Goal: Browse casually: Explore the website without a specific task or goal

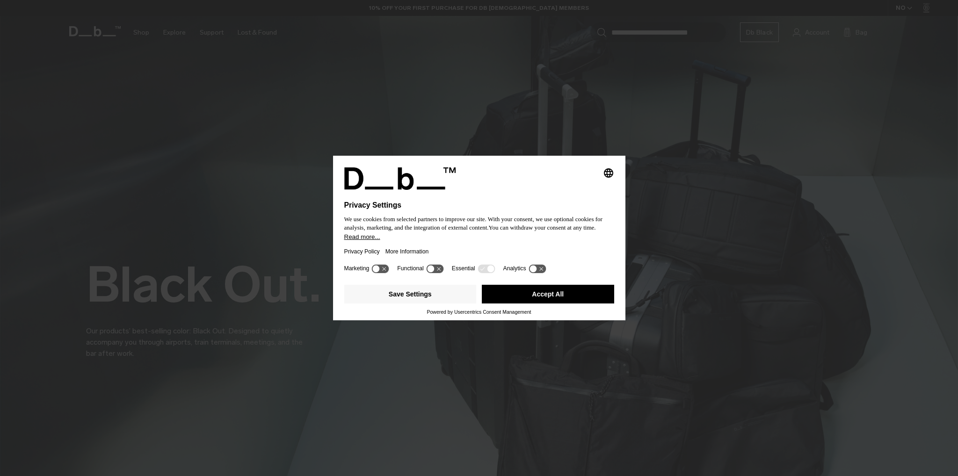
click at [550, 291] on button "Accept All" at bounding box center [548, 294] width 132 height 19
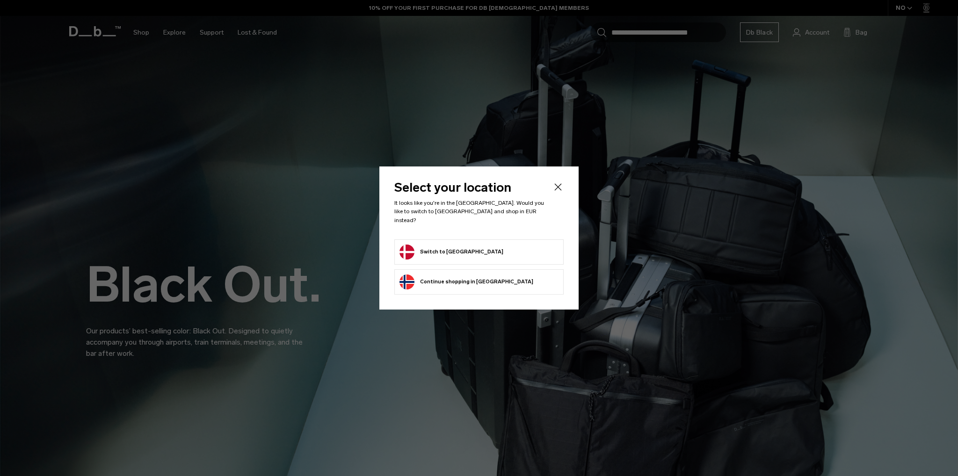
click at [434, 245] on button "Switch to Denmark" at bounding box center [452, 252] width 104 height 15
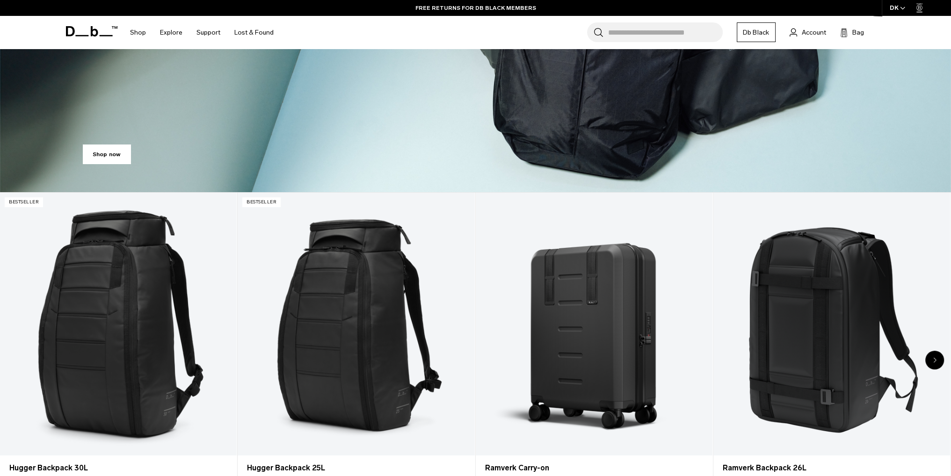
scroll to position [374, 0]
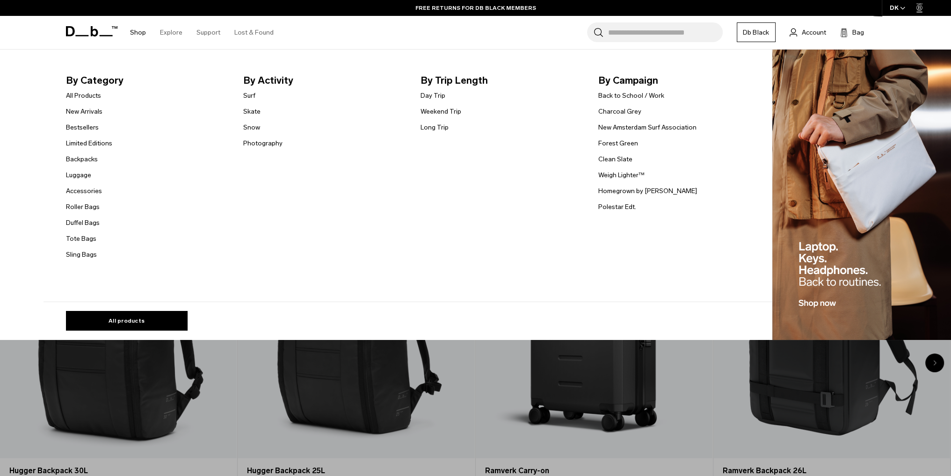
click at [141, 31] on link "Shop" at bounding box center [138, 32] width 16 height 33
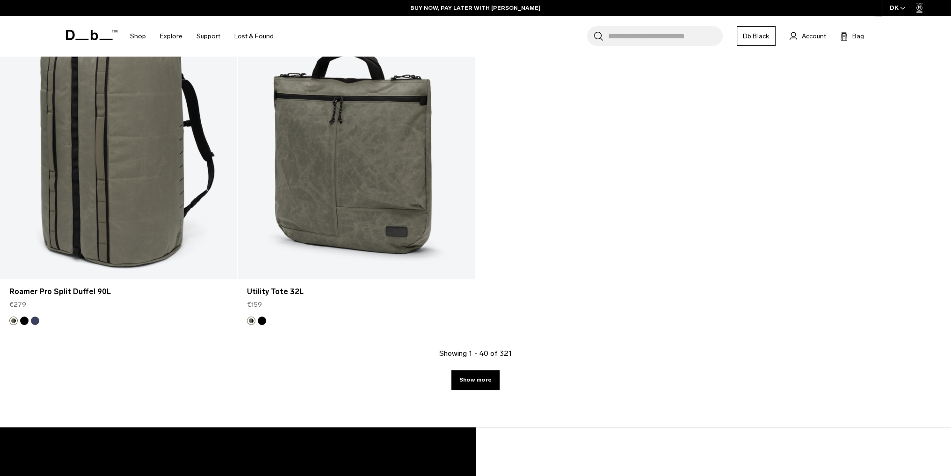
scroll to position [3977, 0]
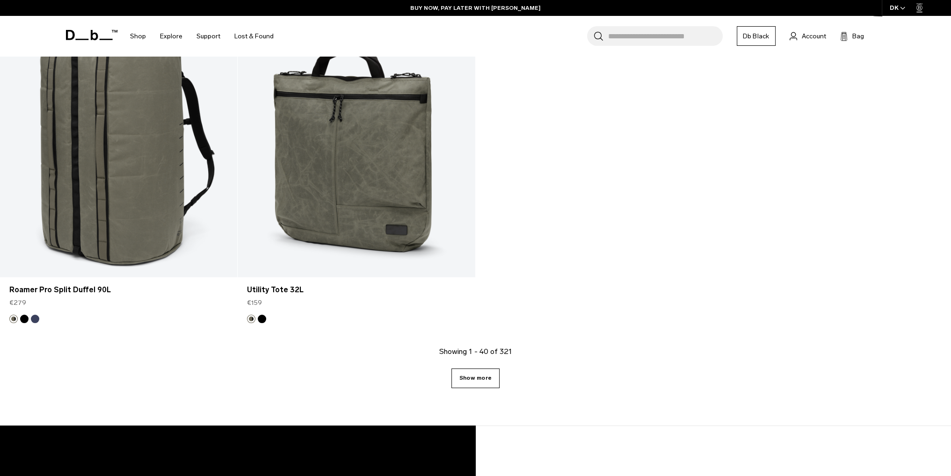
click at [475, 378] on link "Show more" at bounding box center [475, 379] width 48 height 20
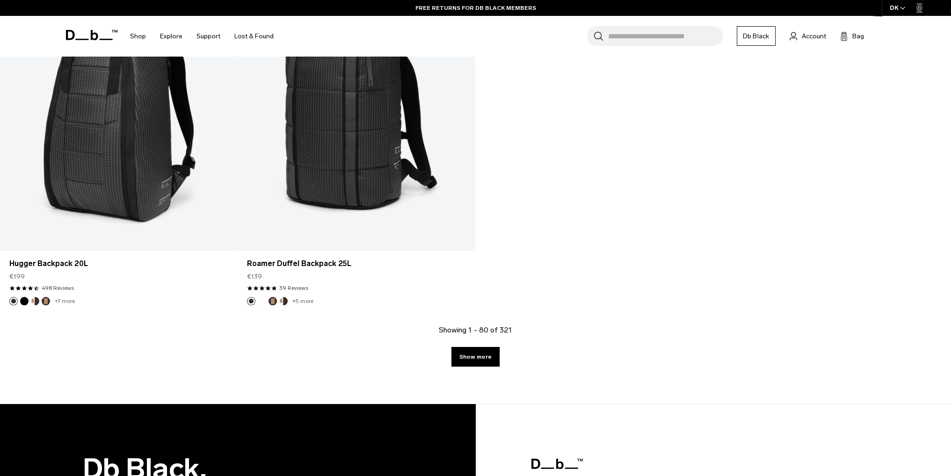
scroll to position [7392, 0]
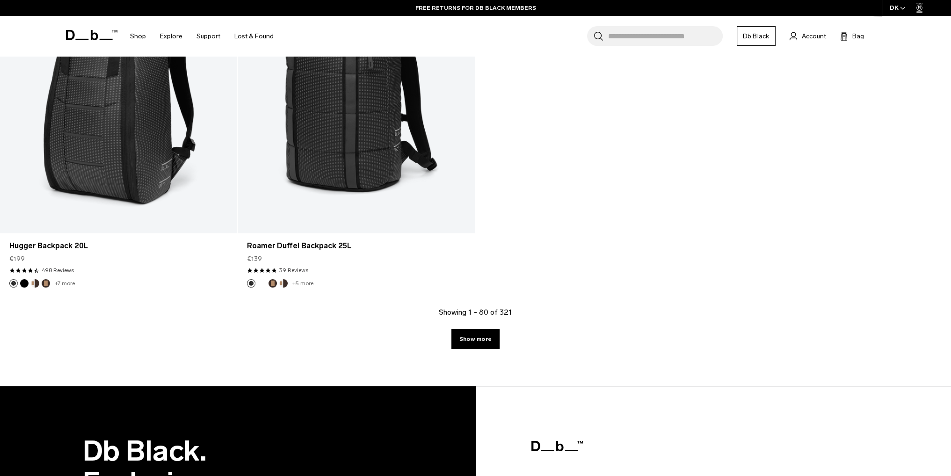
click at [474, 339] on link "Show more" at bounding box center [475, 339] width 48 height 20
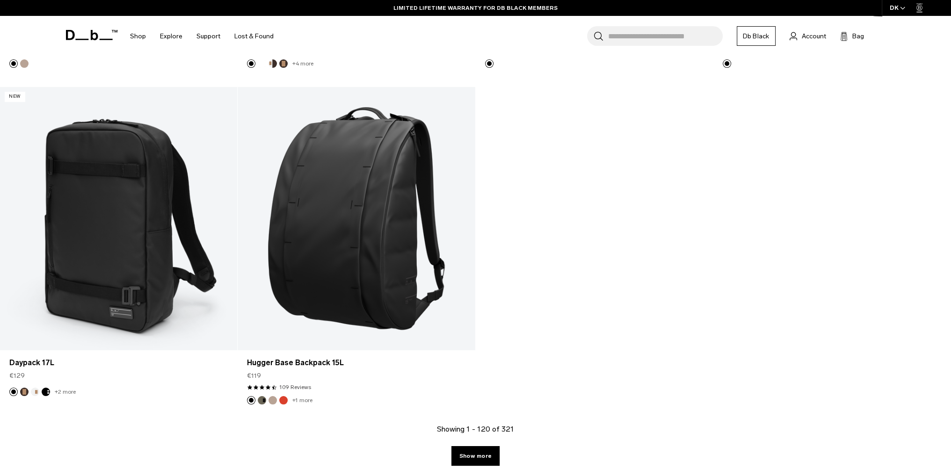
scroll to position [10666, 0]
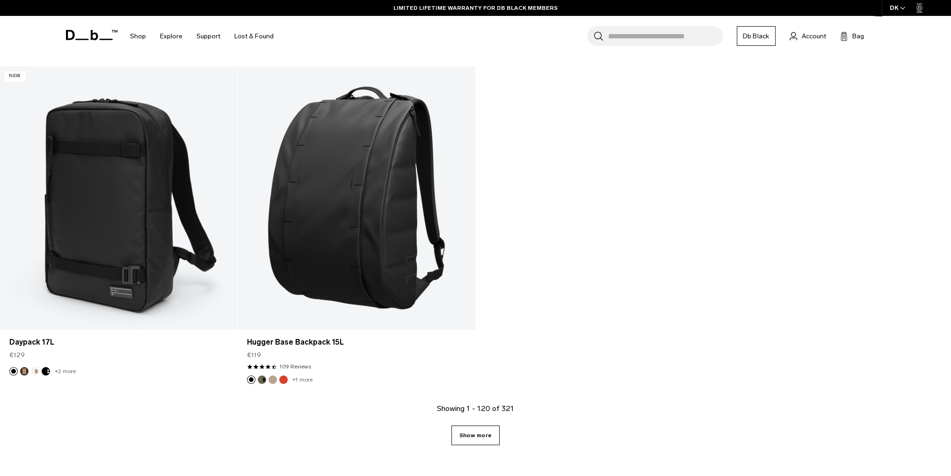
click at [481, 429] on link "Show more" at bounding box center [475, 436] width 48 height 20
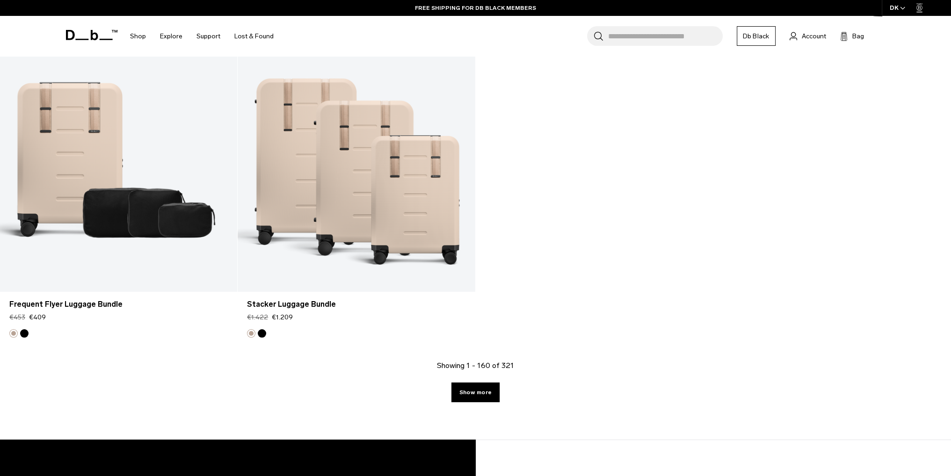
scroll to position [14082, 0]
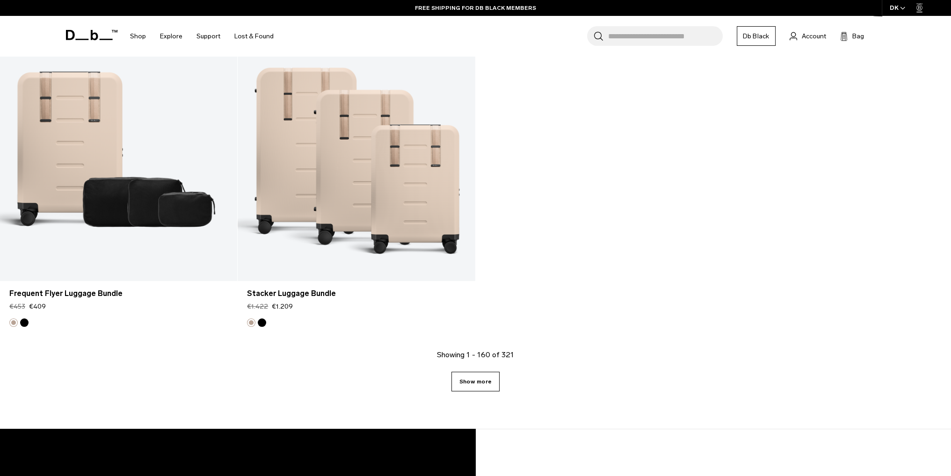
click at [473, 378] on link "Show more" at bounding box center [475, 382] width 48 height 20
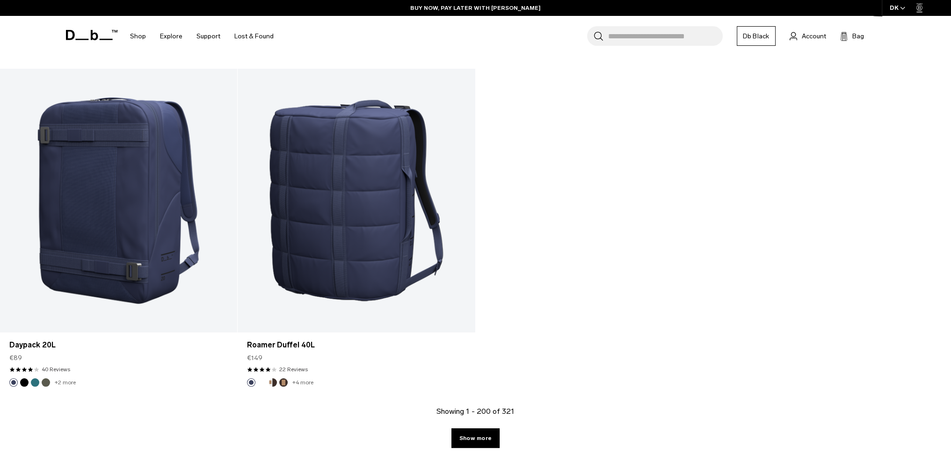
scroll to position [17407, 0]
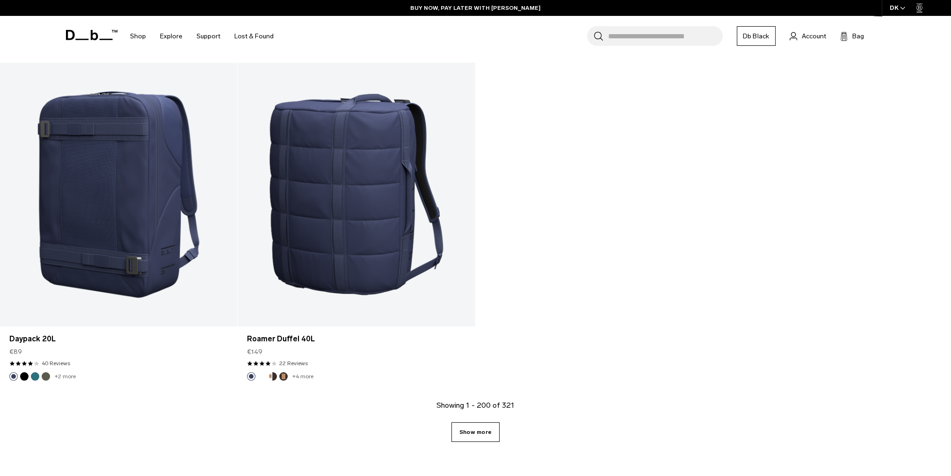
click at [491, 429] on link "Show more" at bounding box center [475, 432] width 48 height 20
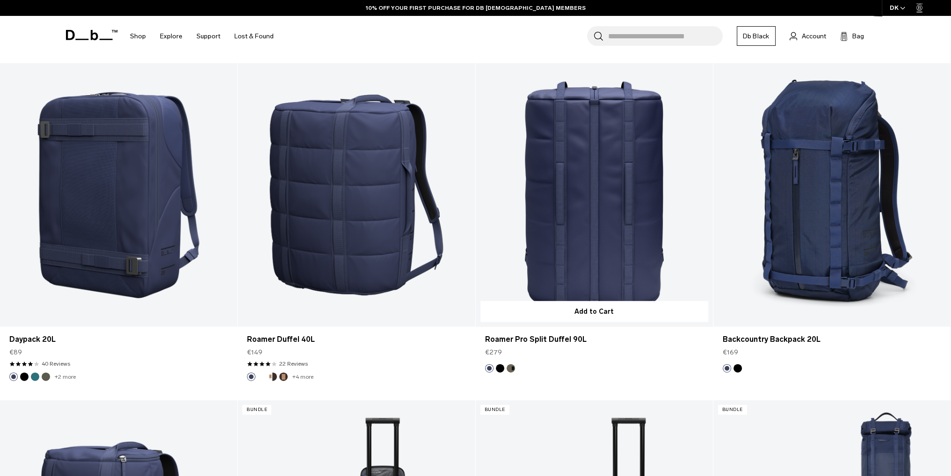
scroll to position [17522, 0]
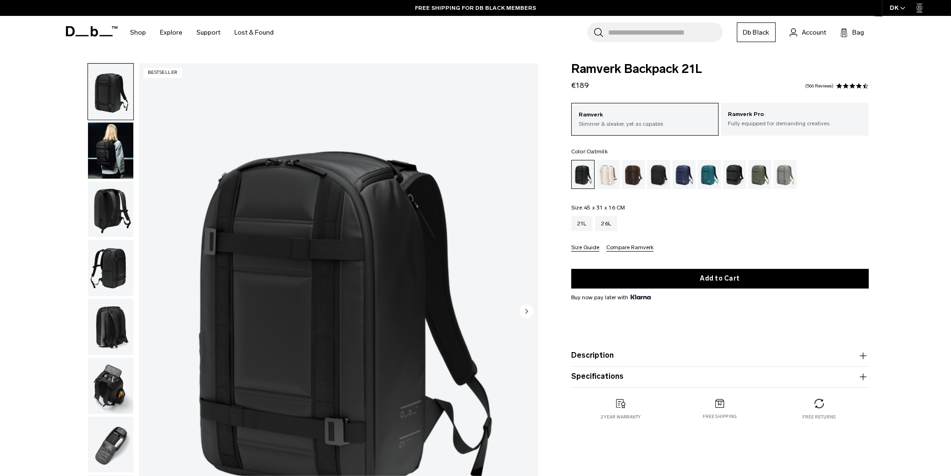
click at [613, 180] on div "Oatmilk" at bounding box center [608, 174] width 24 height 29
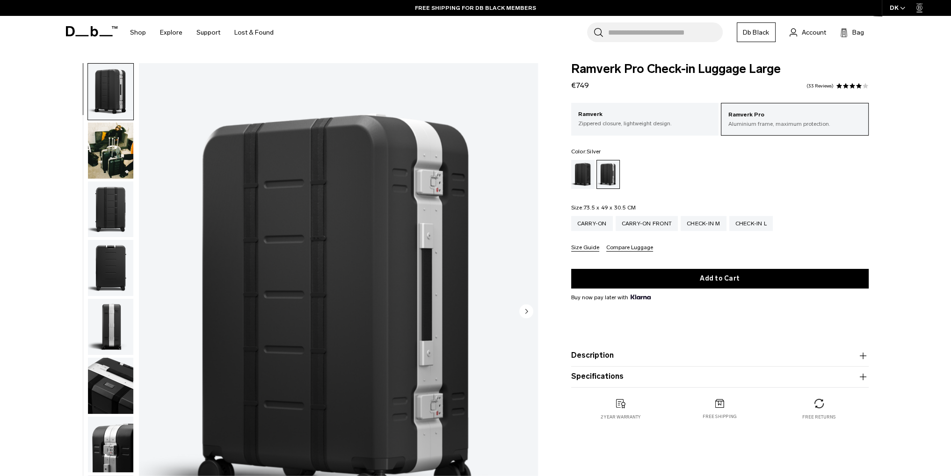
scroll to position [47, 0]
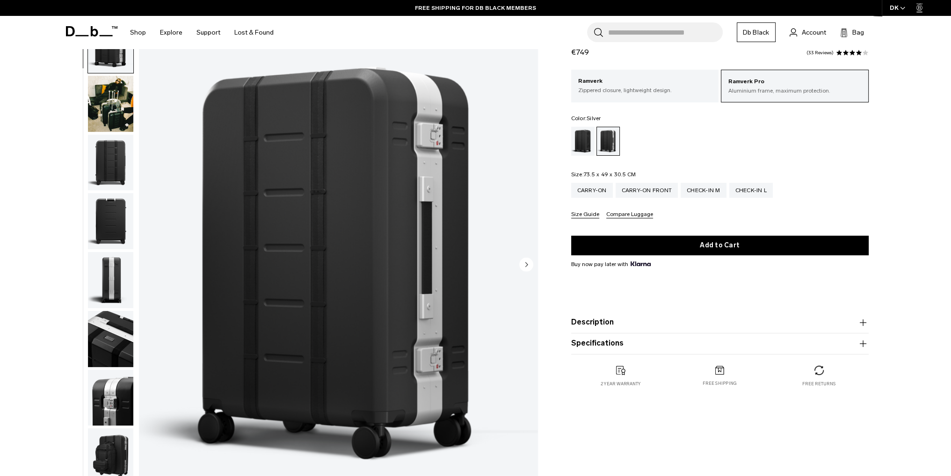
click at [864, 323] on icon "button" at bounding box center [863, 322] width 11 height 11
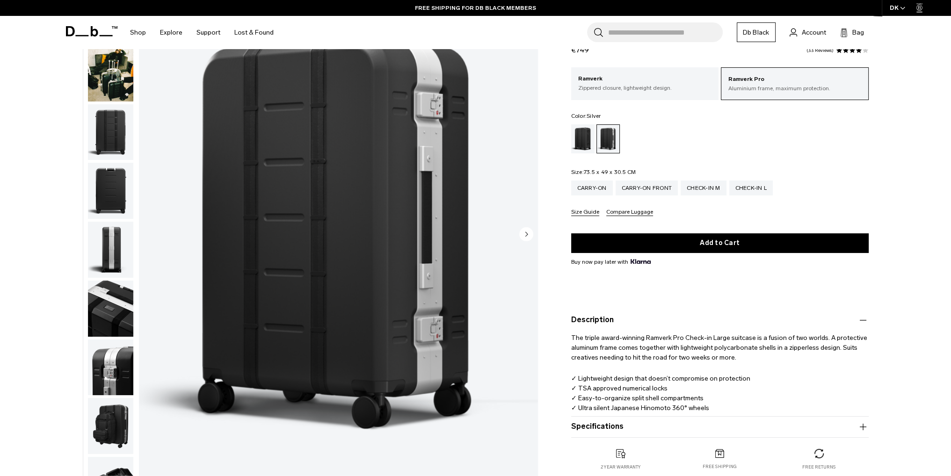
scroll to position [94, 0]
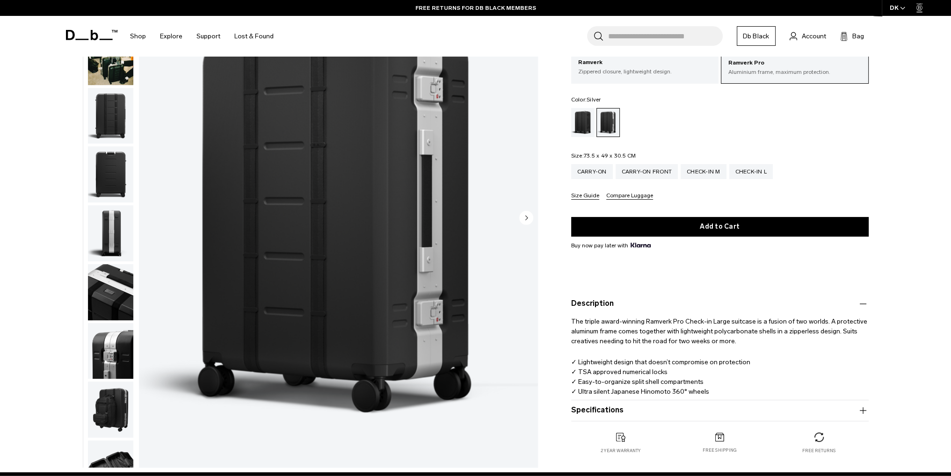
click at [865, 411] on icon "button" at bounding box center [863, 410] width 11 height 11
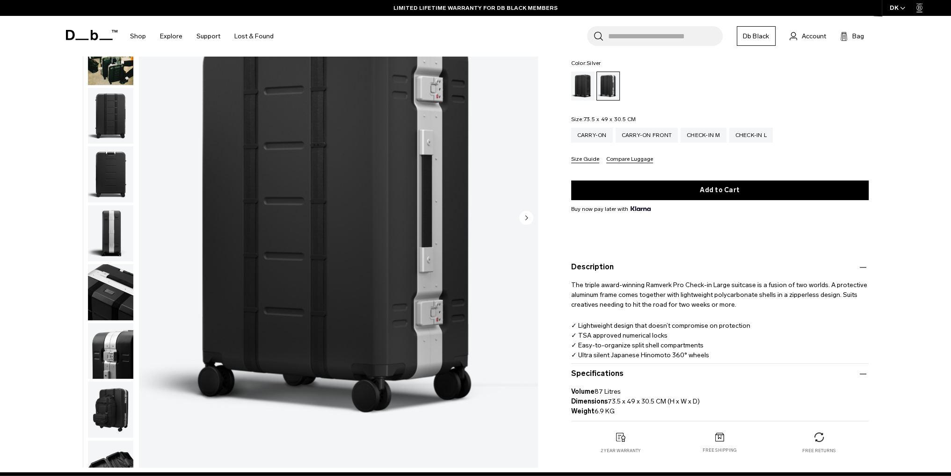
click at [861, 373] on icon "button" at bounding box center [862, 373] width 7 height 0
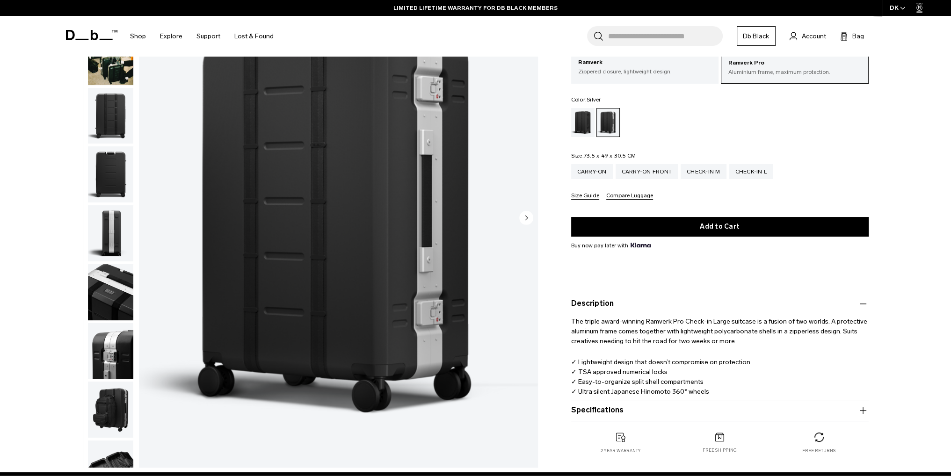
click at [863, 304] on icon "button" at bounding box center [862, 303] width 7 height 0
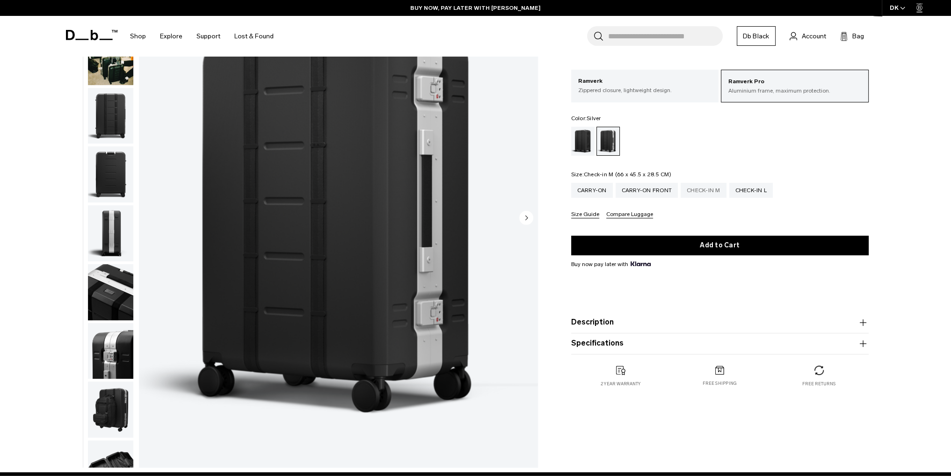
click at [714, 190] on div "Check-in M" at bounding box center [704, 190] width 46 height 15
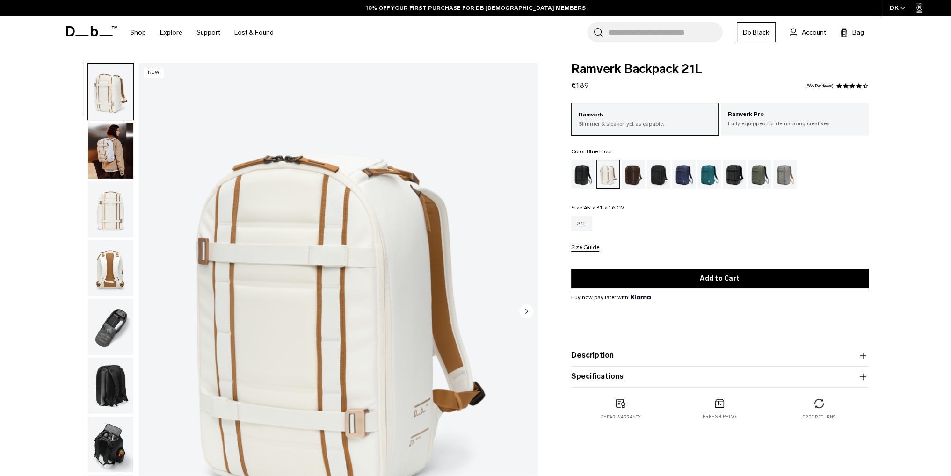
click at [681, 174] on div "Blue Hour" at bounding box center [684, 174] width 24 height 29
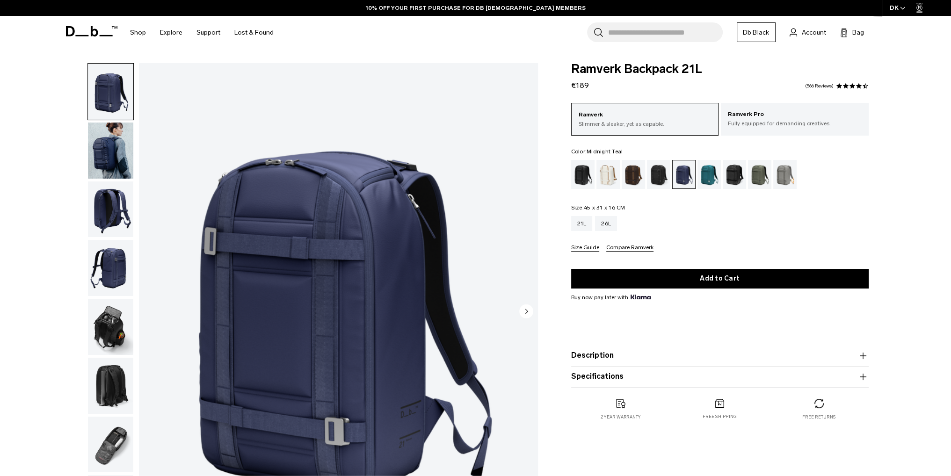
click at [709, 175] on div "Midnight Teal" at bounding box center [710, 174] width 24 height 29
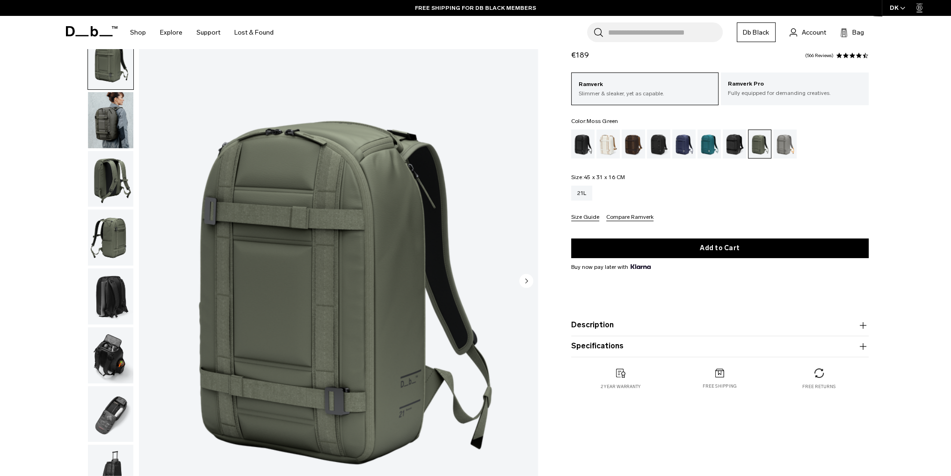
scroll to position [47, 0]
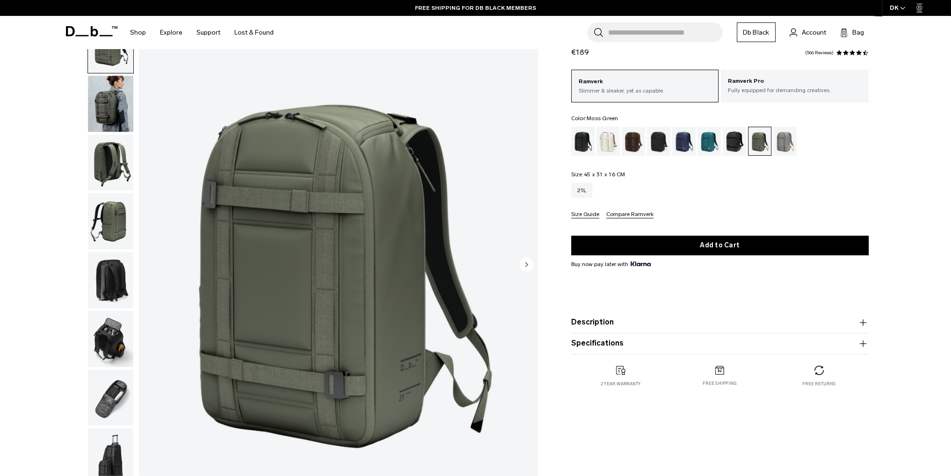
click at [114, 216] on img "button" at bounding box center [110, 221] width 45 height 56
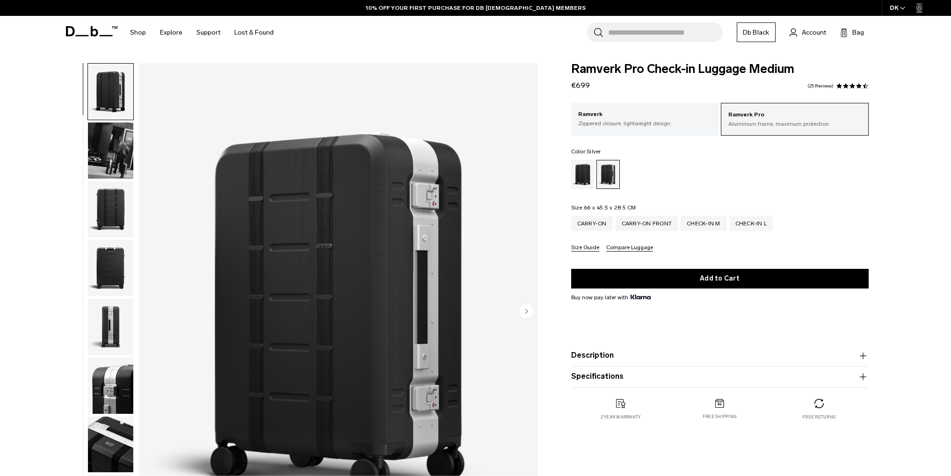
click at [862, 371] on icon "button" at bounding box center [863, 376] width 11 height 11
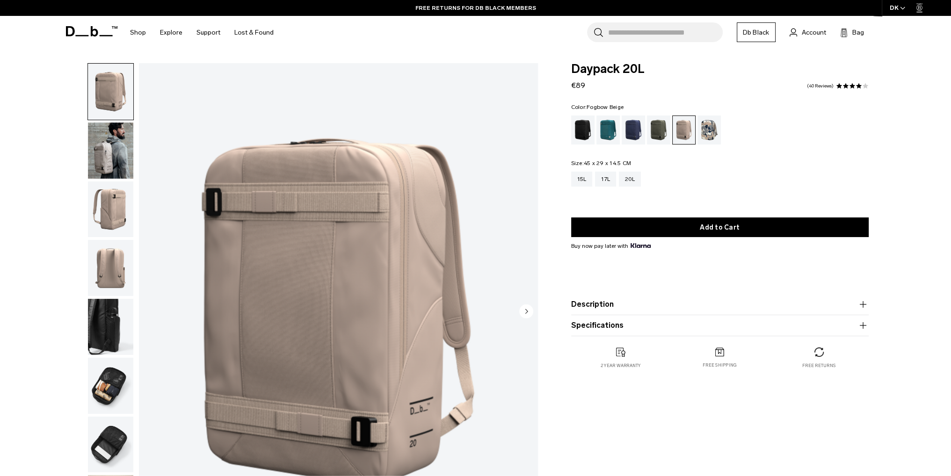
click at [112, 167] on img "button" at bounding box center [110, 151] width 45 height 56
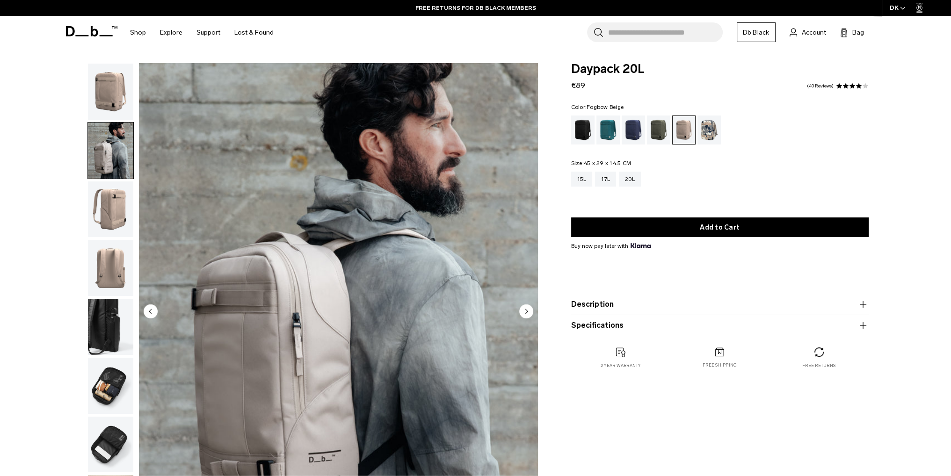
click at [107, 215] on img "button" at bounding box center [110, 210] width 45 height 56
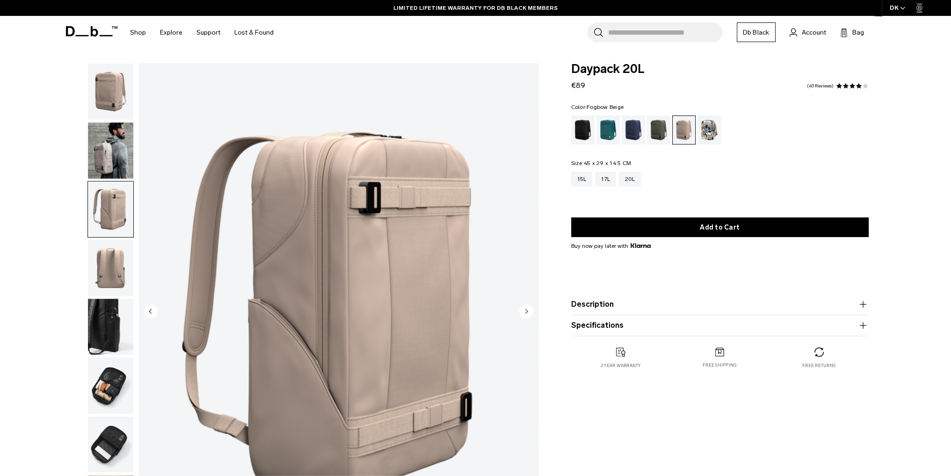
click at [111, 262] on img "button" at bounding box center [110, 268] width 45 height 56
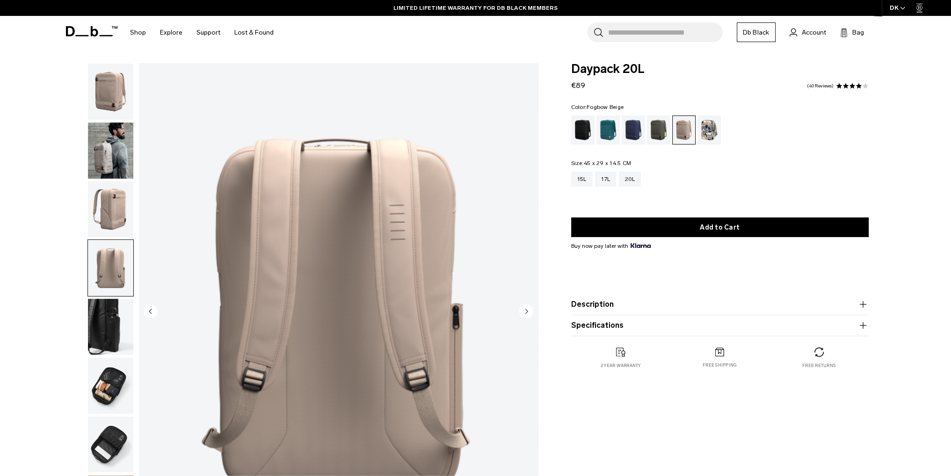
click at [100, 328] on img "button" at bounding box center [110, 327] width 45 height 56
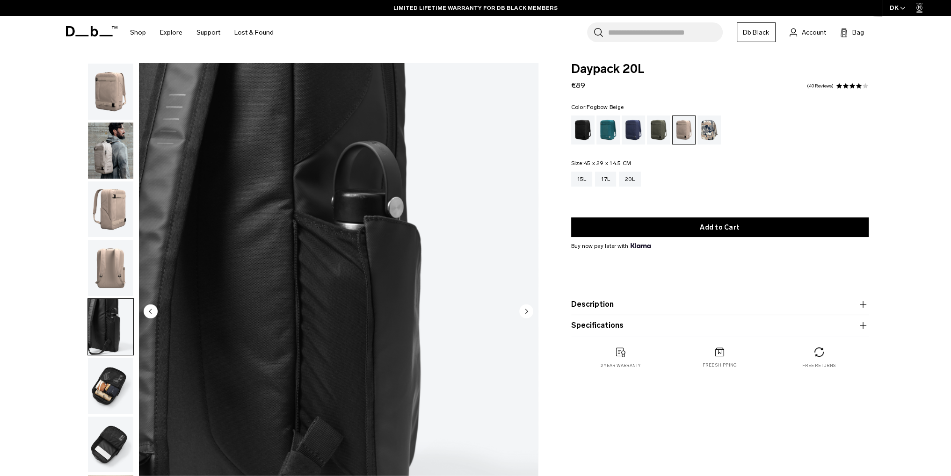
click at [104, 387] on img "button" at bounding box center [110, 386] width 45 height 56
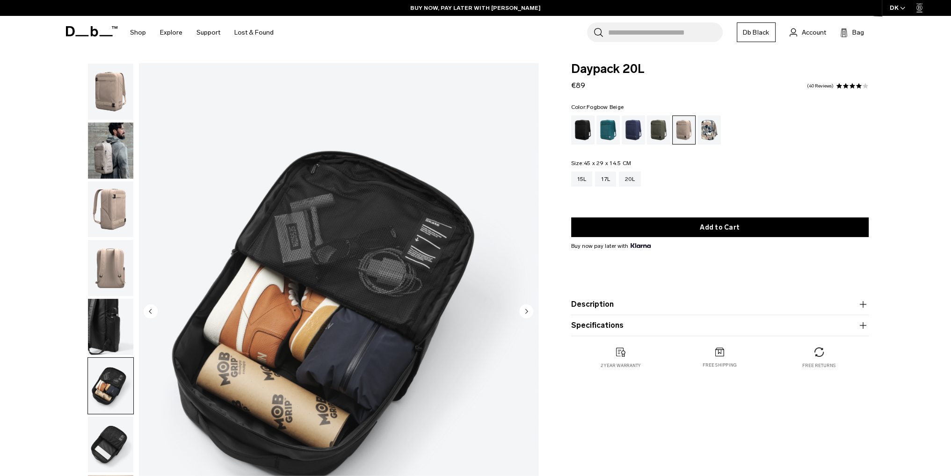
click at [108, 427] on img "button" at bounding box center [110, 445] width 45 height 56
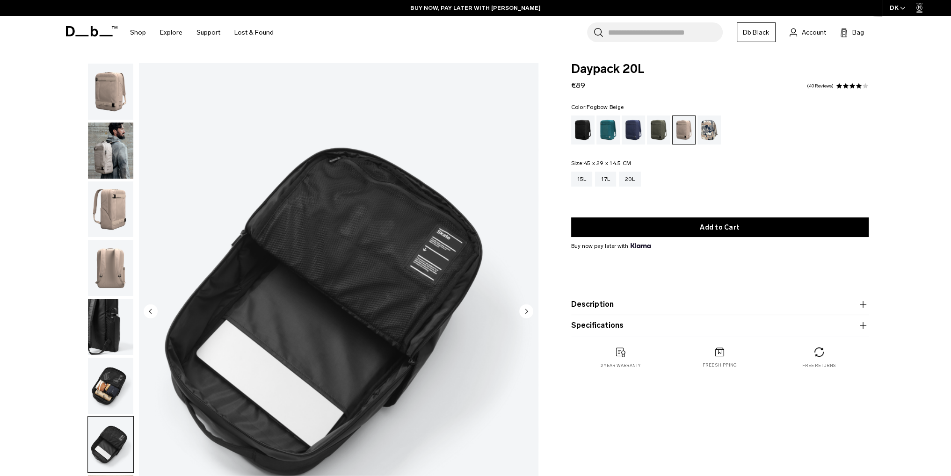
click at [109, 221] on img "button" at bounding box center [110, 210] width 45 height 56
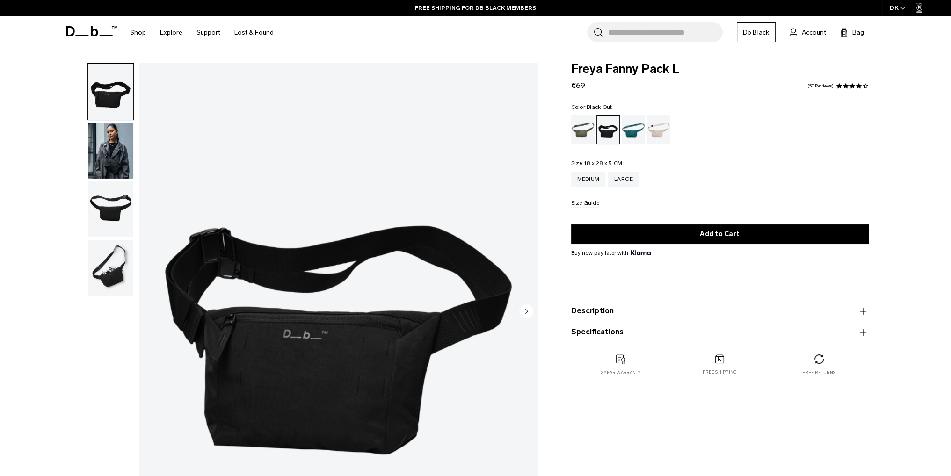
click at [105, 153] on img "button" at bounding box center [110, 151] width 45 height 56
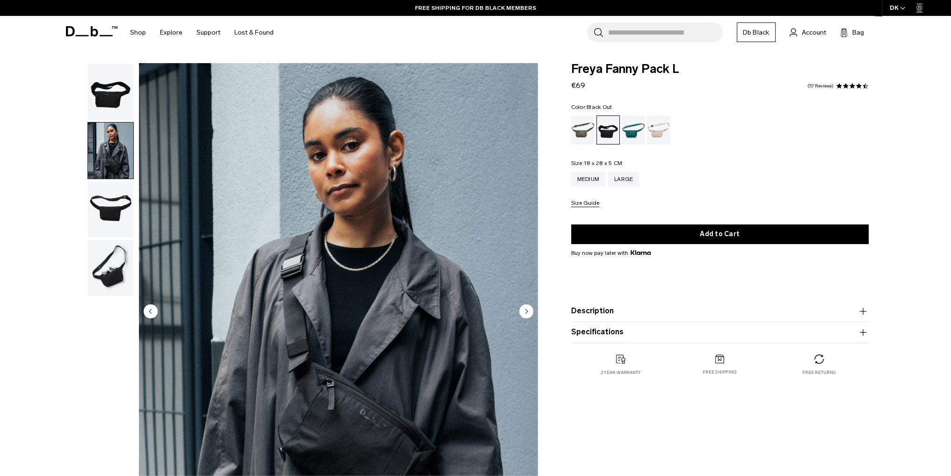
click at [112, 214] on img "button" at bounding box center [110, 210] width 45 height 56
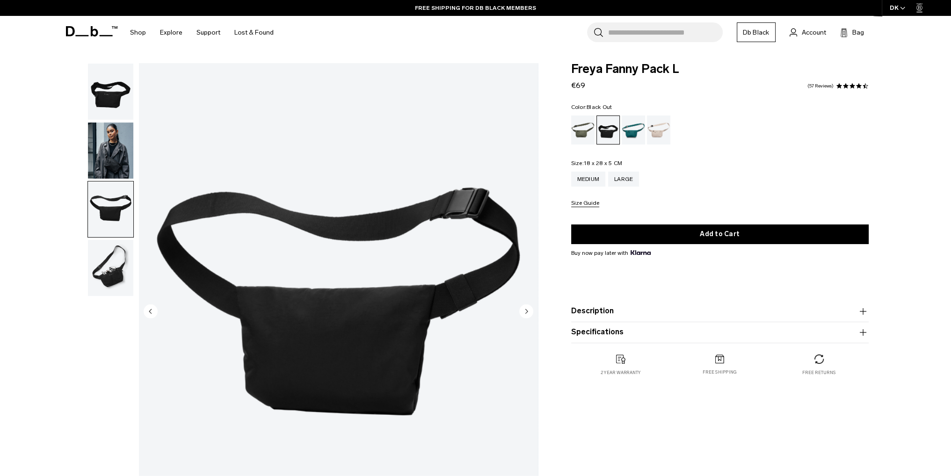
click at [121, 271] on img "button" at bounding box center [110, 268] width 45 height 56
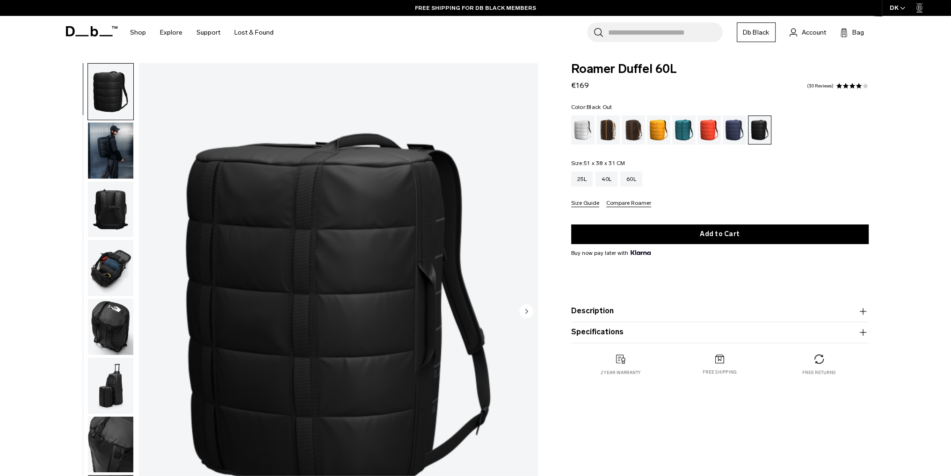
click at [117, 219] on img "button" at bounding box center [110, 210] width 45 height 56
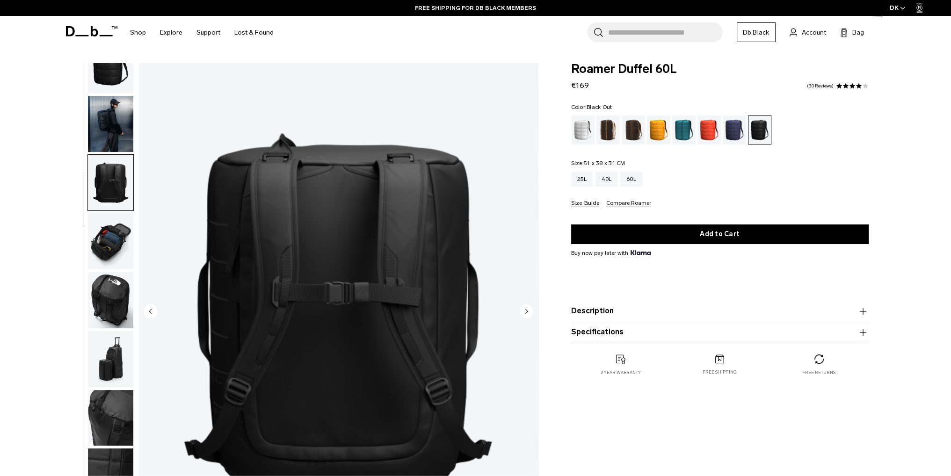
scroll to position [30, 0]
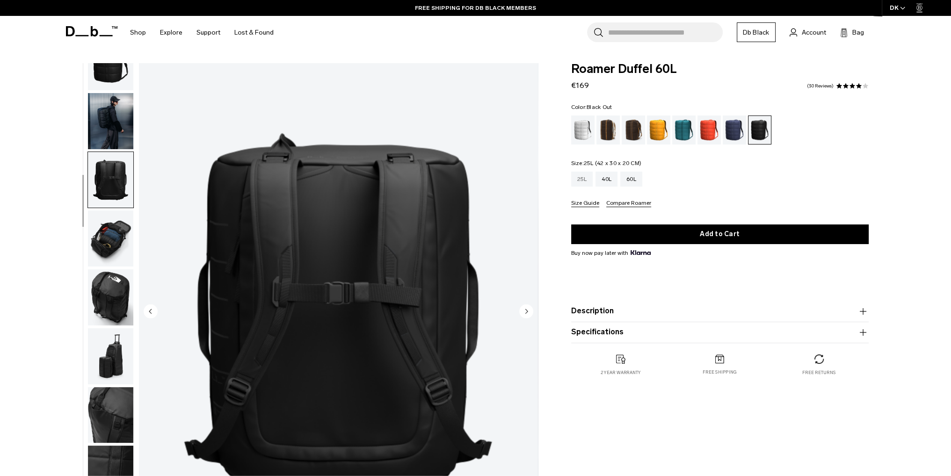
click at [582, 177] on div "25L" at bounding box center [582, 179] width 22 height 15
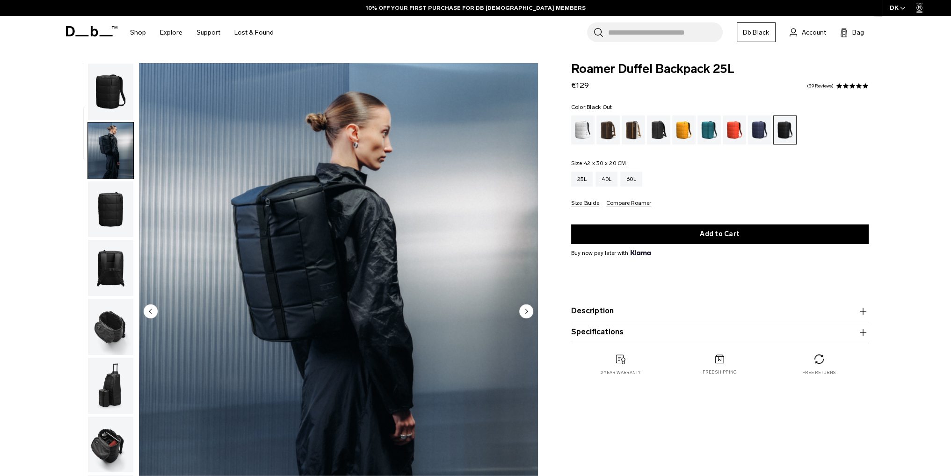
click at [115, 240] on img "button" at bounding box center [110, 268] width 45 height 56
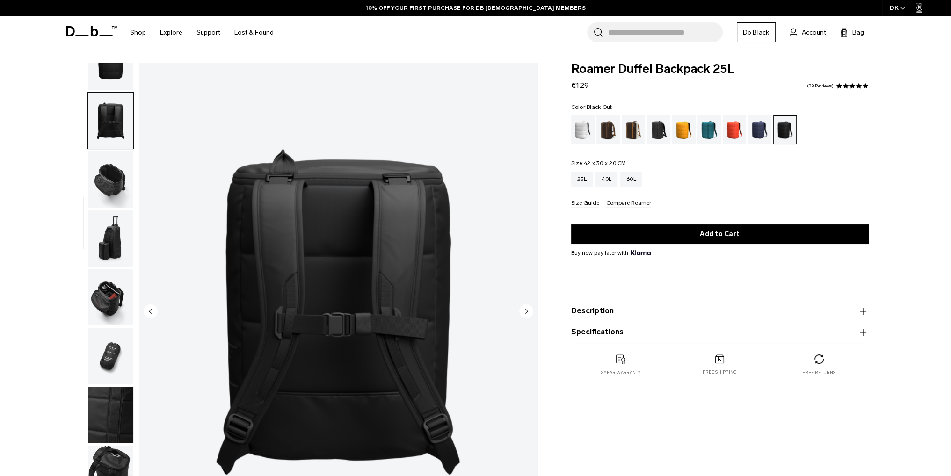
click at [120, 179] on img "button" at bounding box center [110, 180] width 45 height 56
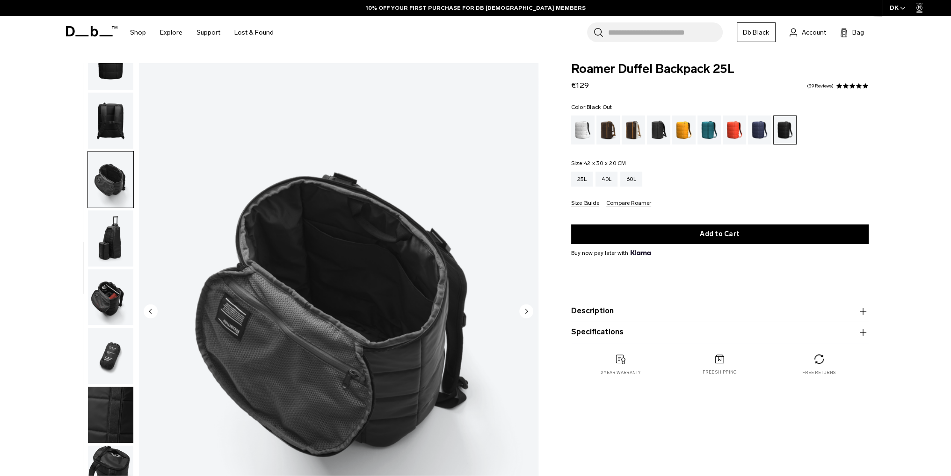
click at [112, 294] on img "button" at bounding box center [110, 297] width 45 height 56
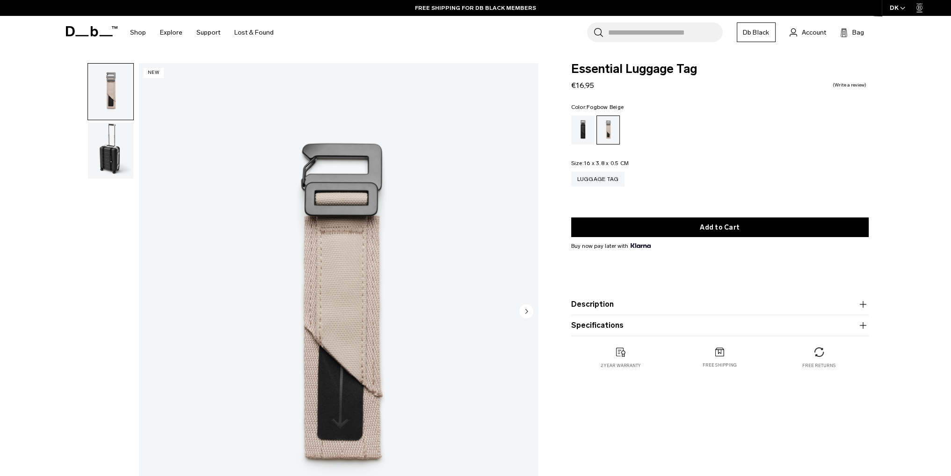
click at [116, 155] on img "button" at bounding box center [110, 151] width 45 height 56
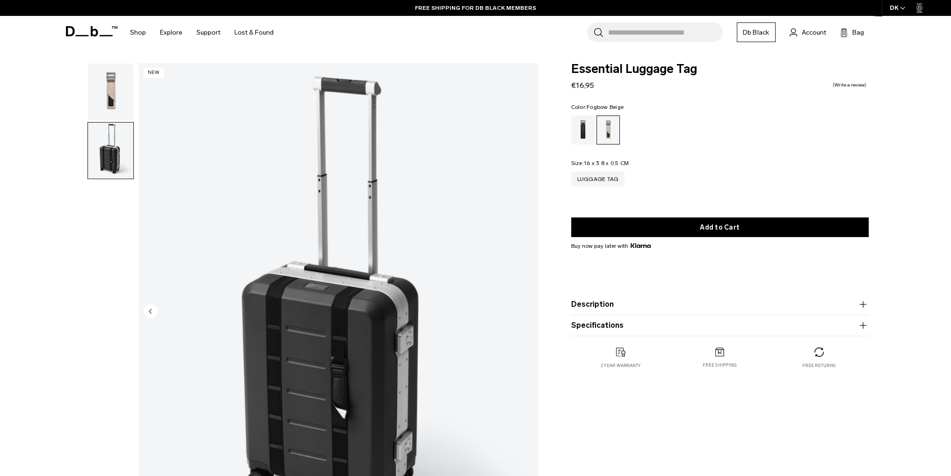
click at [116, 100] on img "button" at bounding box center [110, 92] width 45 height 56
